Goal: Information Seeking & Learning: Learn about a topic

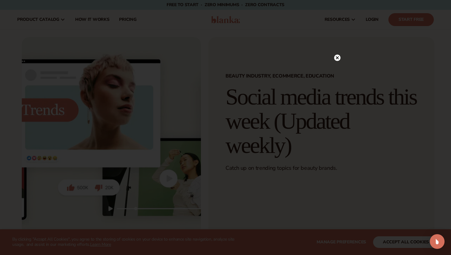
click at [337, 57] on circle at bounding box center [337, 58] width 6 height 6
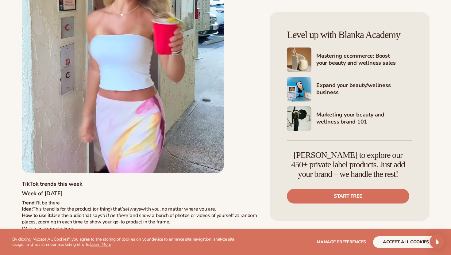
scroll to position [3641, 0]
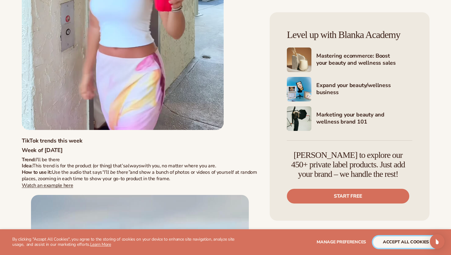
click at [378, 242] on button "accept all cookies" at bounding box center [406, 243] width 66 height 12
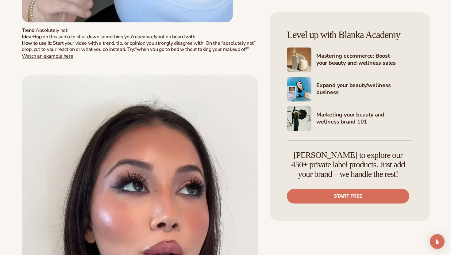
scroll to position [6856, 0]
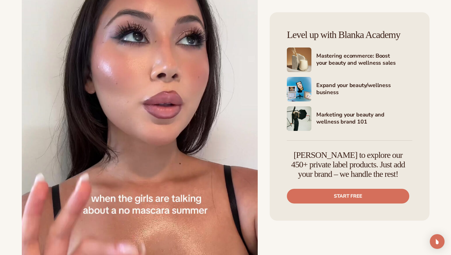
drag, startPoint x: 450, startPoint y: 60, endPoint x: 447, endPoint y: 36, distance: 25.0
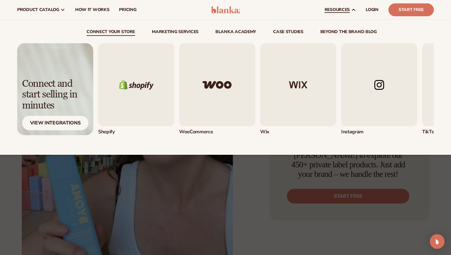
scroll to position [6400, 0]
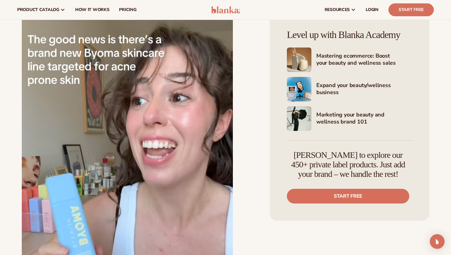
click at [234, 13] on img at bounding box center [225, 9] width 29 height 7
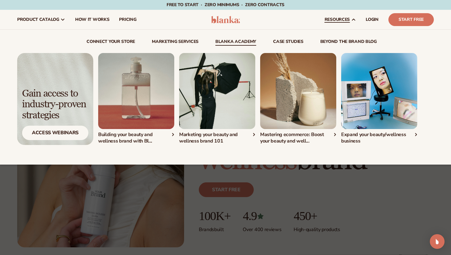
click at [238, 43] on link "Blanka Academy" at bounding box center [235, 43] width 41 height 6
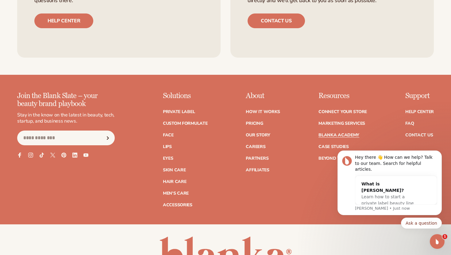
scroll to position [1199, 0]
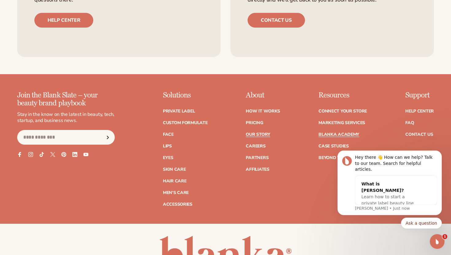
click at [257, 133] on link "Our Story" at bounding box center [258, 135] width 24 height 4
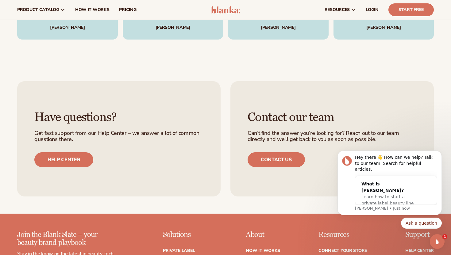
scroll to position [1598, 0]
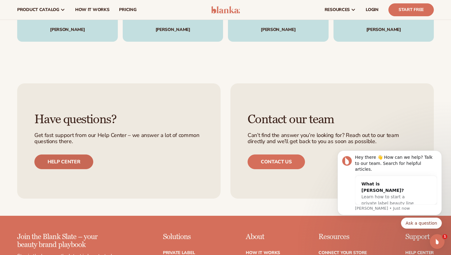
click at [80, 155] on link "Help center" at bounding box center [63, 162] width 59 height 15
